Goal: Information Seeking & Learning: Learn about a topic

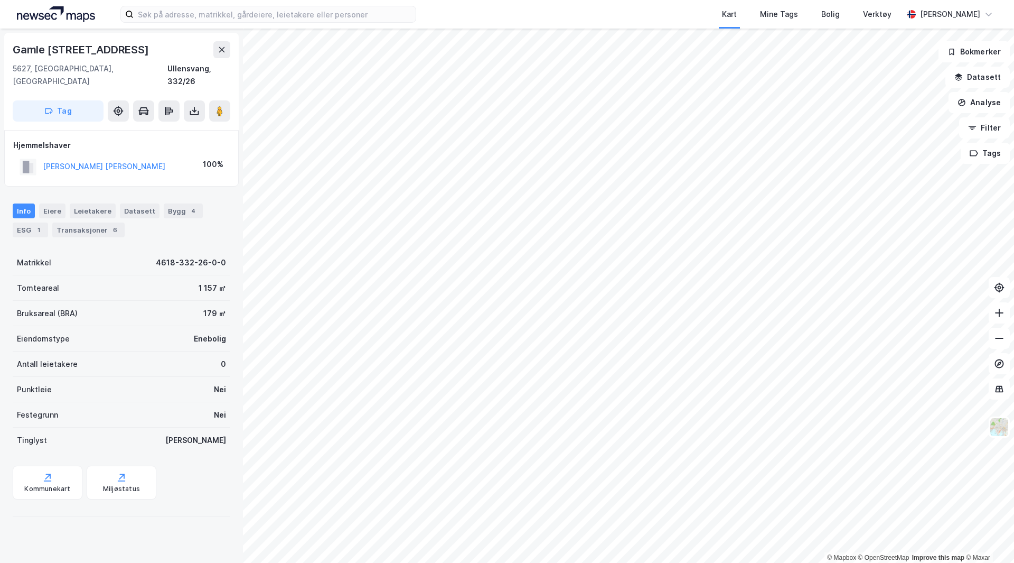
click at [538, 562] on html "Kart Mine Tags Bolig Verktøy [PERSON_NAME] © Mapbox © OpenStreetMap Improve thi…" at bounding box center [507, 281] width 1014 height 563
